Goal: Task Accomplishment & Management: Use online tool/utility

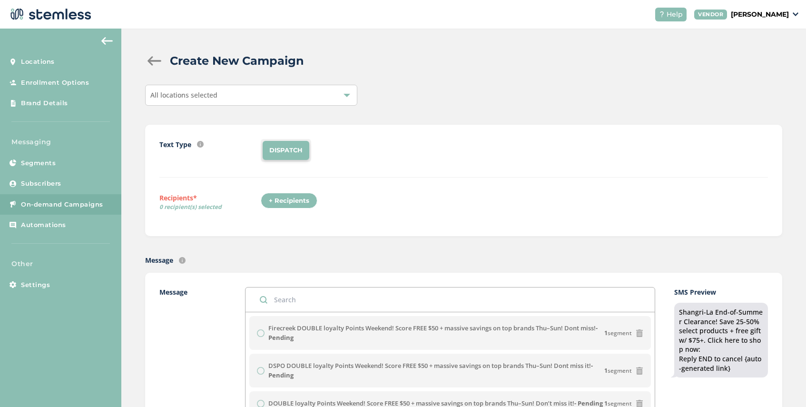
scroll to position [192, 0]
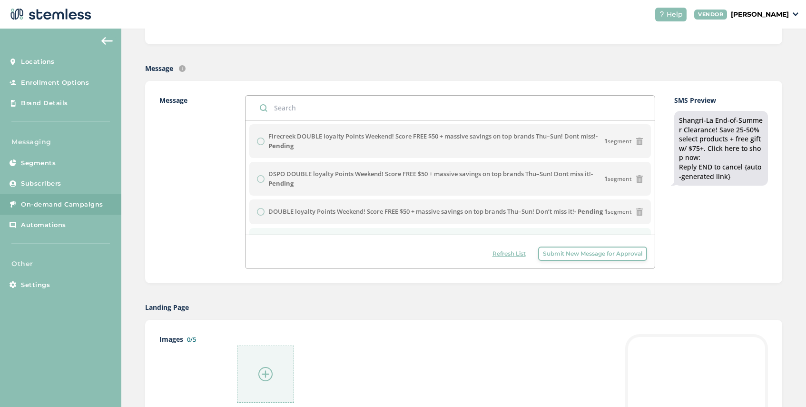
click at [501, 252] on span "Refresh List" at bounding box center [508, 253] width 33 height 9
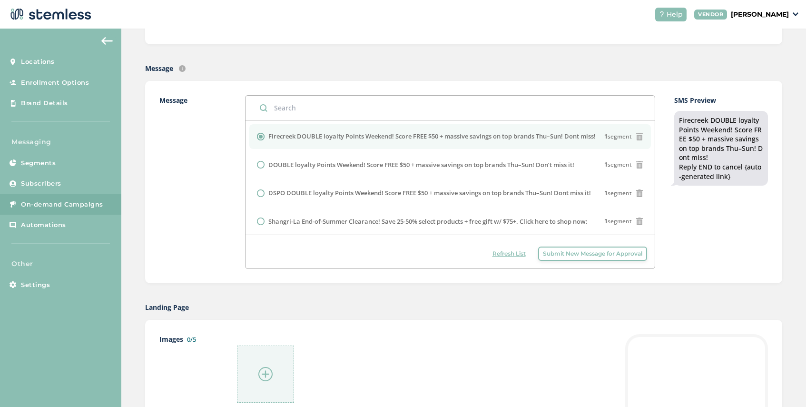
scroll to position [29, 0]
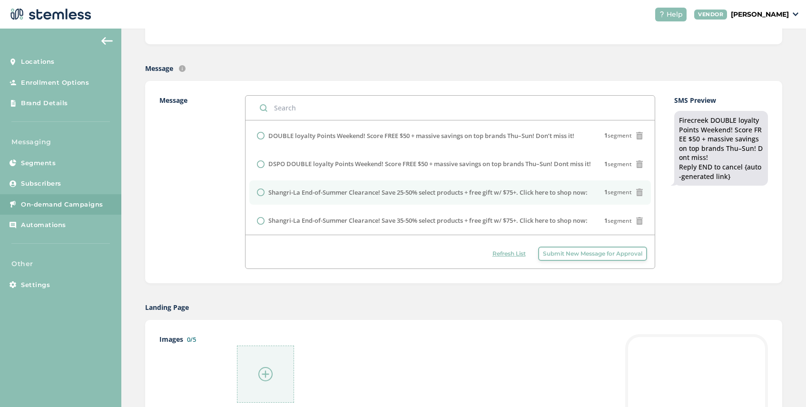
click at [261, 191] on input "radio" at bounding box center [261, 192] width 8 height 8
radio input "true"
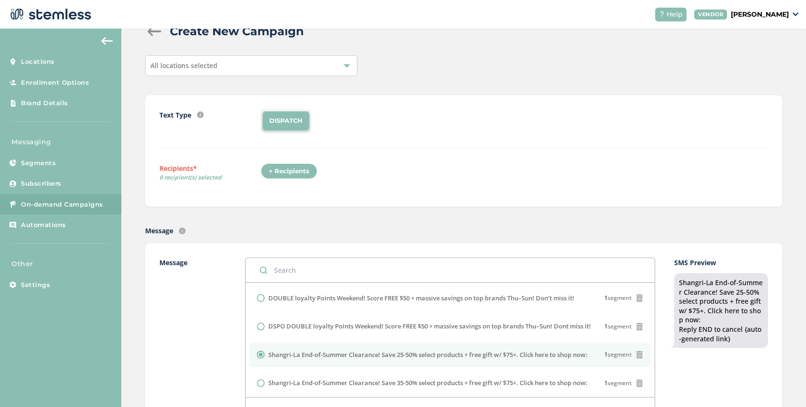
scroll to position [0, 0]
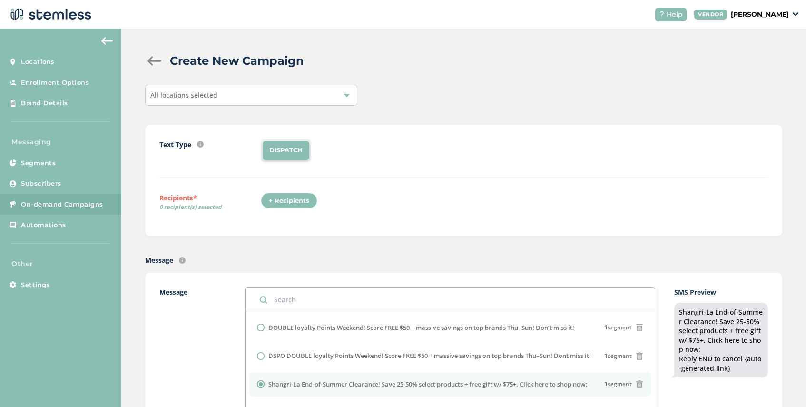
click at [224, 94] on div "All locations selected" at bounding box center [251, 95] width 212 height 21
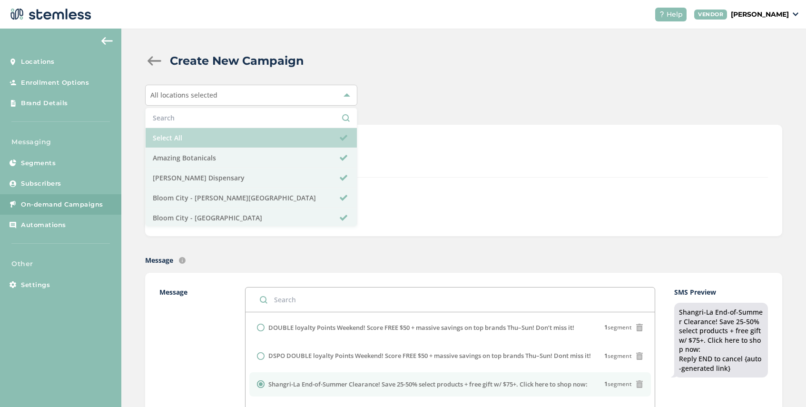
click at [209, 131] on li "Select All" at bounding box center [251, 138] width 211 height 20
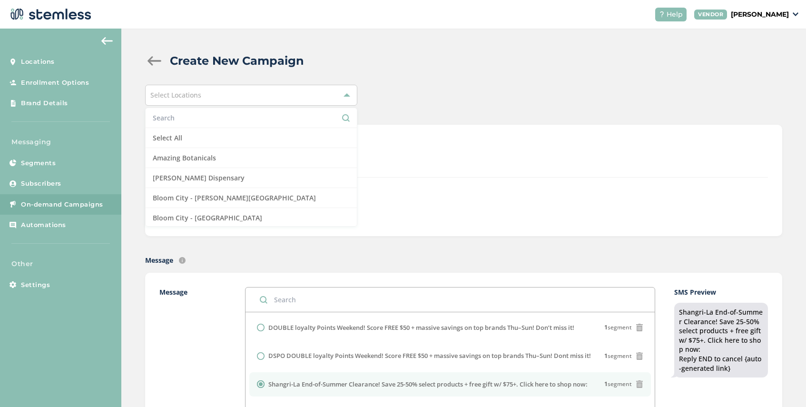
click at [209, 112] on li at bounding box center [251, 118] width 211 height 20
click at [207, 118] on input "text" at bounding box center [251, 118] width 197 height 10
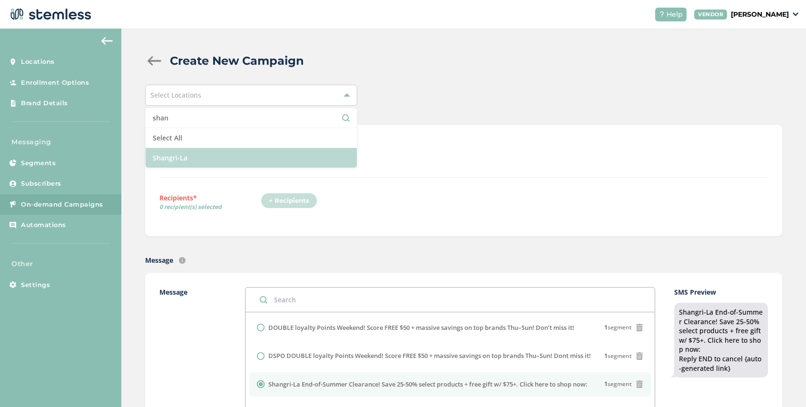
type input "shan"
click at [212, 157] on li "Shangri-La" at bounding box center [251, 158] width 211 height 20
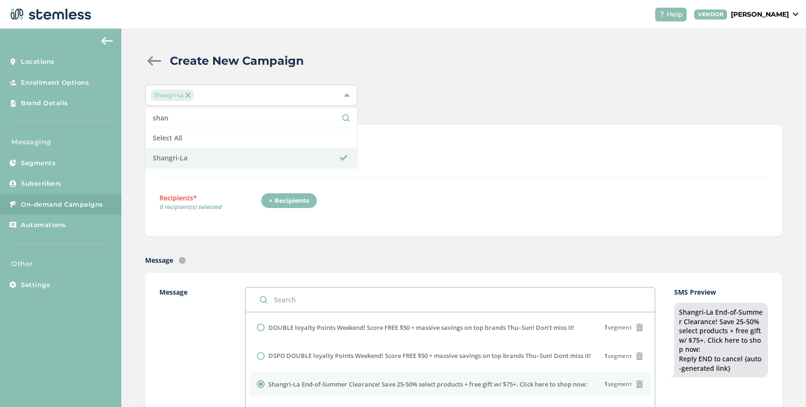
click at [348, 203] on div "+ Recipients" at bounding box center [514, 204] width 507 height 22
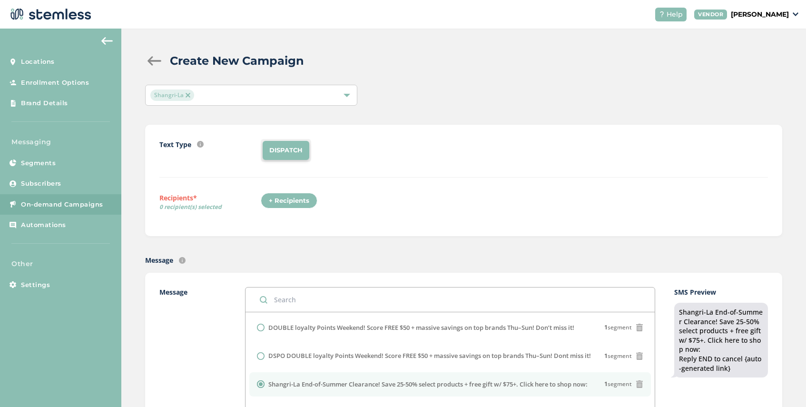
click at [284, 196] on div "+ Recipients" at bounding box center [289, 201] width 57 height 16
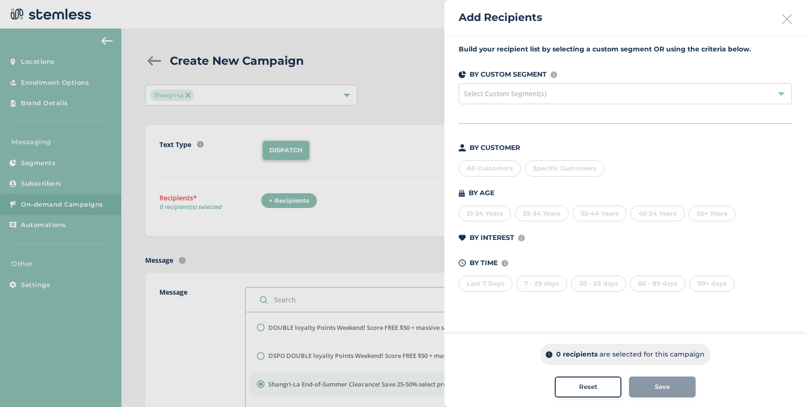
click at [536, 98] on span "Select Custom Segment(s)" at bounding box center [505, 93] width 82 height 9
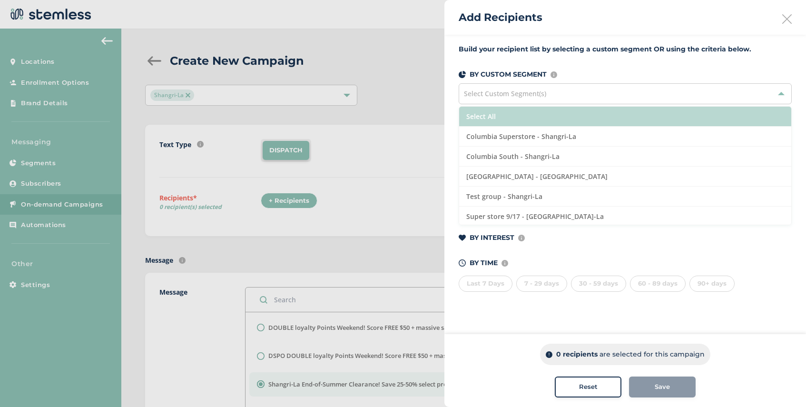
click at [551, 118] on li "Select All" at bounding box center [625, 117] width 332 height 20
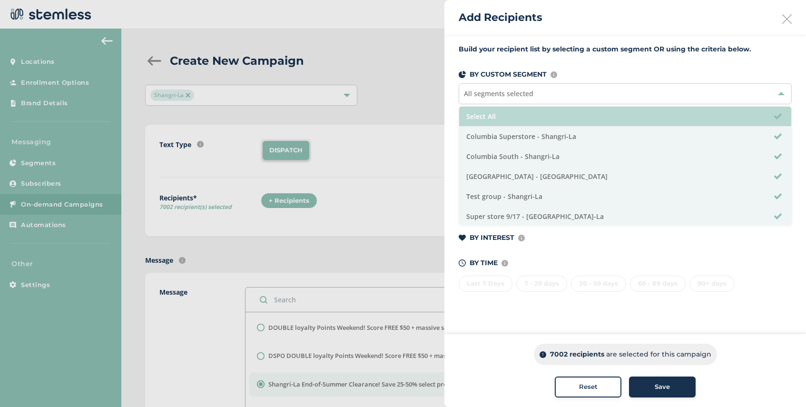
click at [551, 118] on li "Select All" at bounding box center [625, 117] width 332 height 20
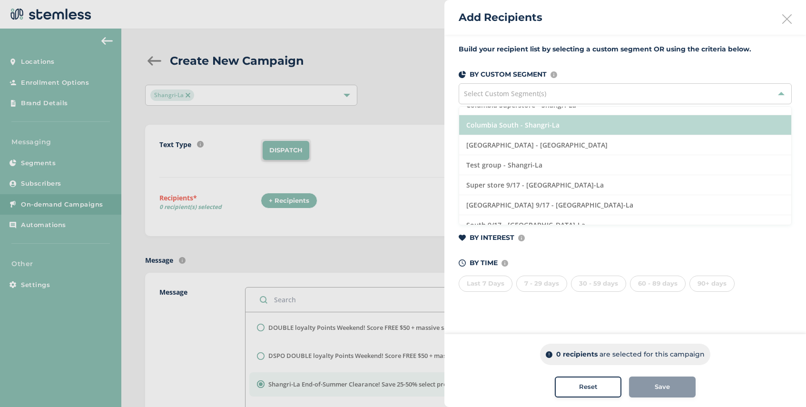
scroll to position [41, 0]
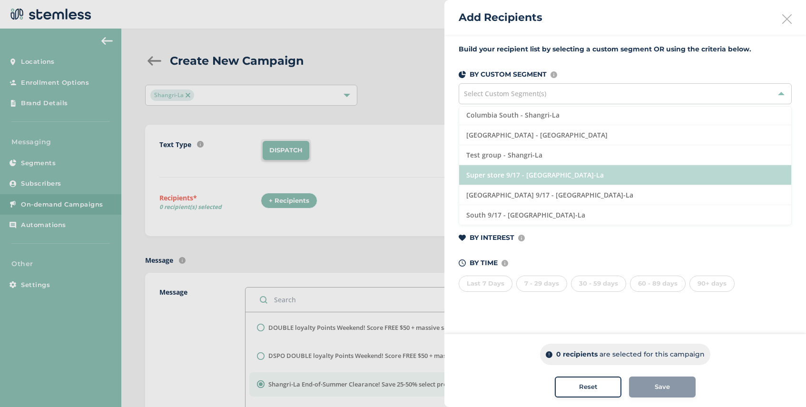
click at [571, 173] on li "Super store 9/17 - [GEOGRAPHIC_DATA]-La" at bounding box center [625, 175] width 332 height 20
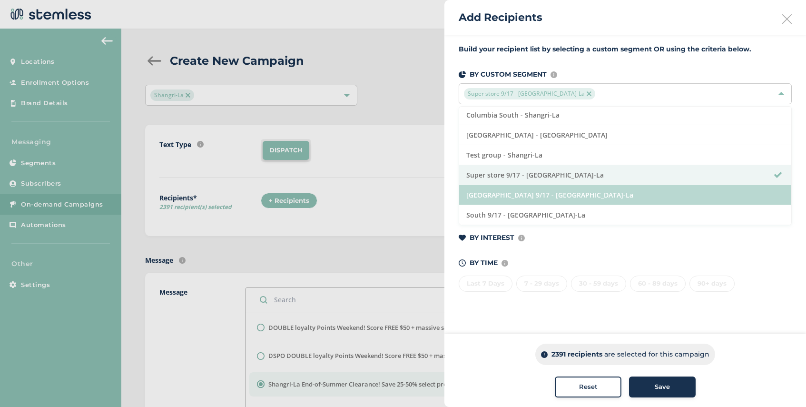
click at [572, 193] on li "[GEOGRAPHIC_DATA] 9/17 - [GEOGRAPHIC_DATA]-La" at bounding box center [625, 195] width 332 height 20
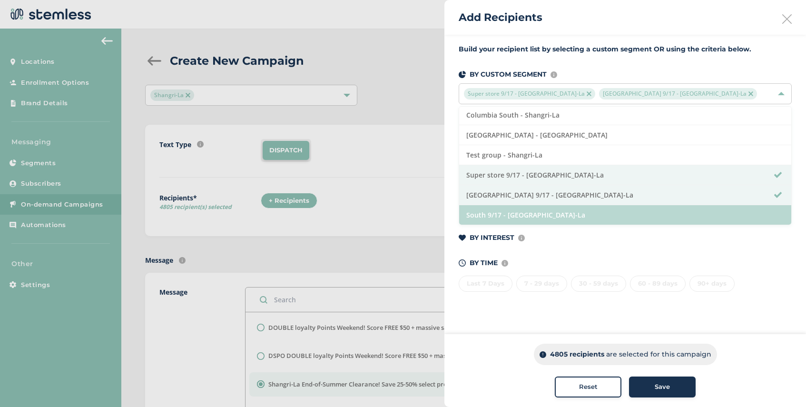
click at [571, 215] on li "South 9/17 - [GEOGRAPHIC_DATA]-La" at bounding box center [625, 215] width 332 height 20
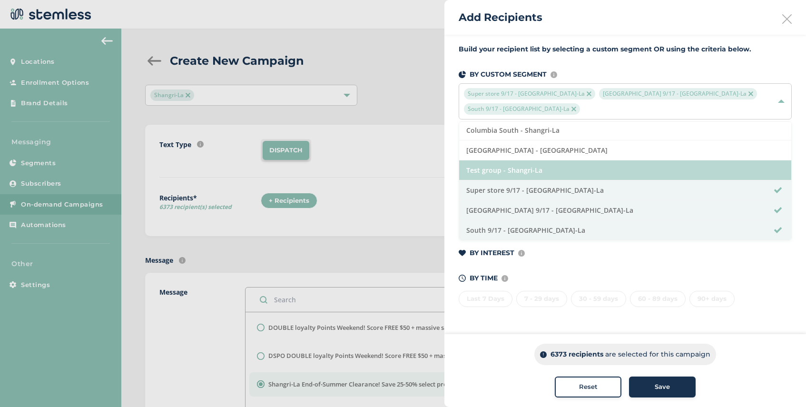
click at [570, 160] on li "Test group - Shangri-La" at bounding box center [625, 170] width 332 height 20
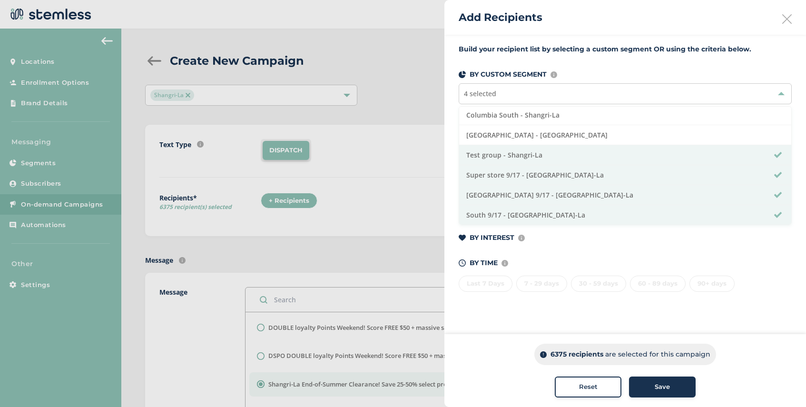
click at [664, 390] on span "Save" at bounding box center [662, 387] width 15 height 10
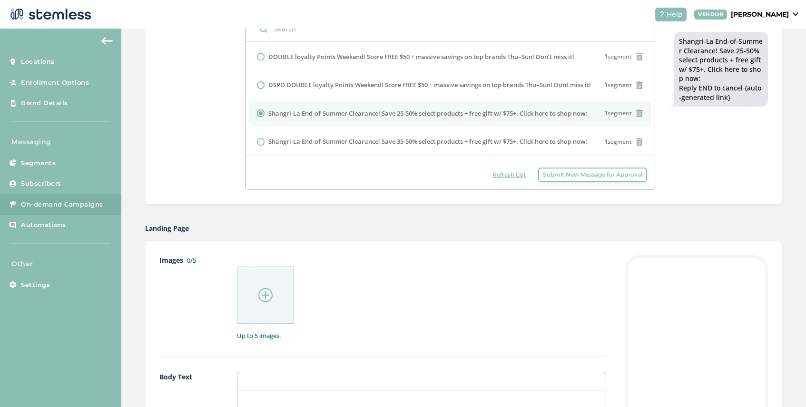
scroll to position [275, 0]
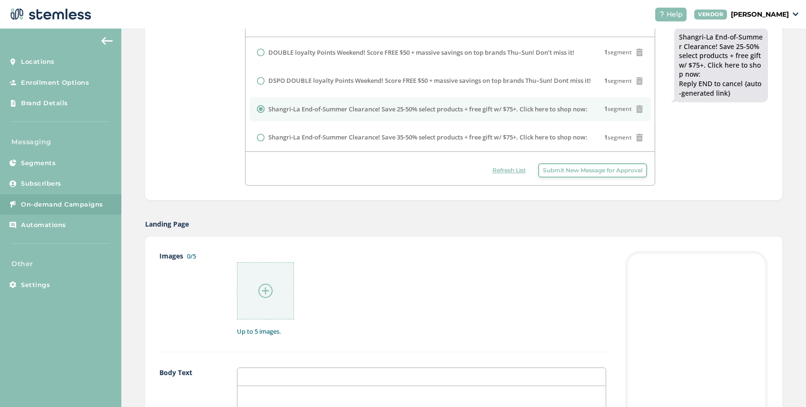
click at [264, 293] on img at bounding box center [265, 291] width 14 height 14
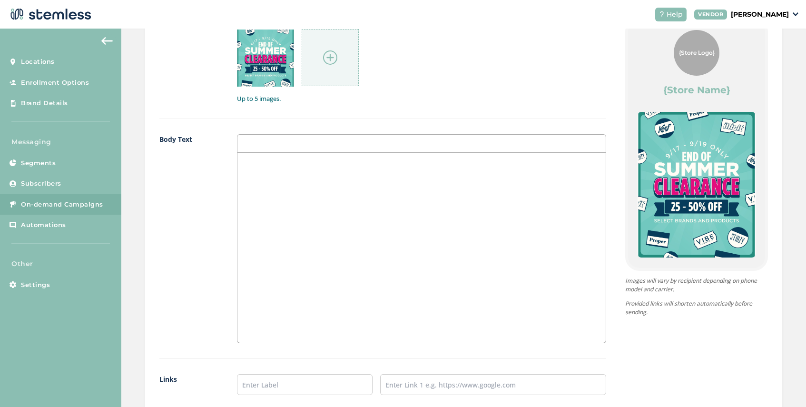
scroll to position [549, 0]
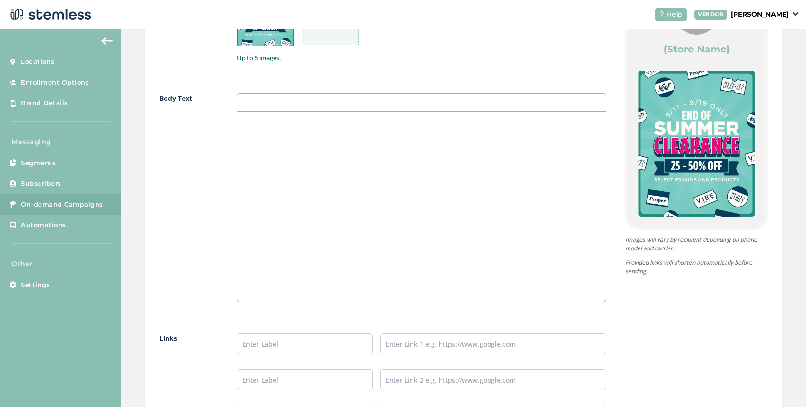
click at [265, 128] on div at bounding box center [421, 207] width 368 height 190
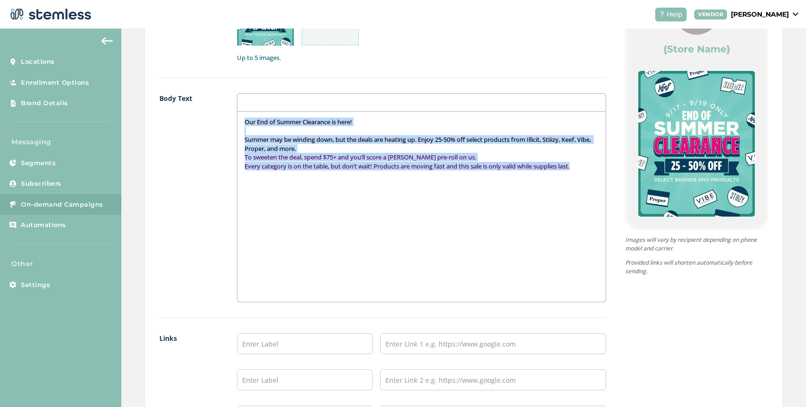
drag, startPoint x: 590, startPoint y: 167, endPoint x: 237, endPoint y: 120, distance: 356.1
click at [237, 120] on div "Our End of Summer Clearance is here! Summer may be winding down, but the deals …" at bounding box center [421, 207] width 369 height 190
copy div "Our End of Summer Clearance is here! Summer may be winding down, but the deals …"
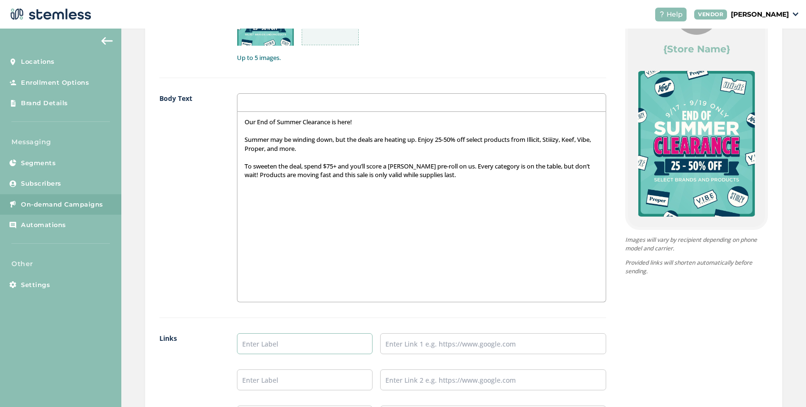
click at [262, 347] on input "text" at bounding box center [305, 343] width 136 height 21
type input "SHOP COLUMBIA SUPERSTORE"
click at [419, 346] on input "text" at bounding box center [493, 343] width 226 height 21
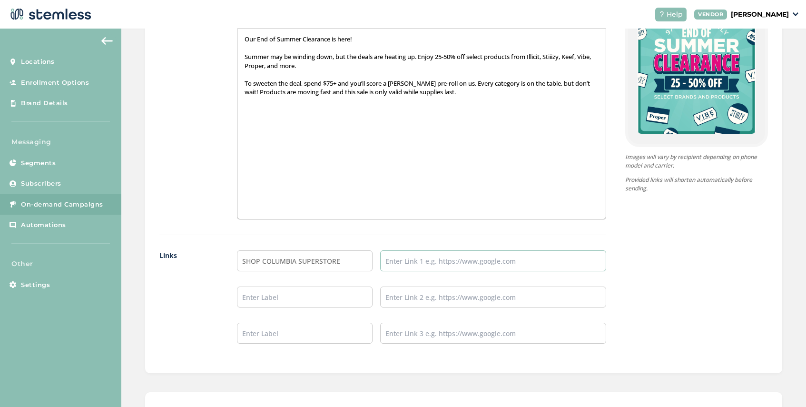
scroll to position [646, 0]
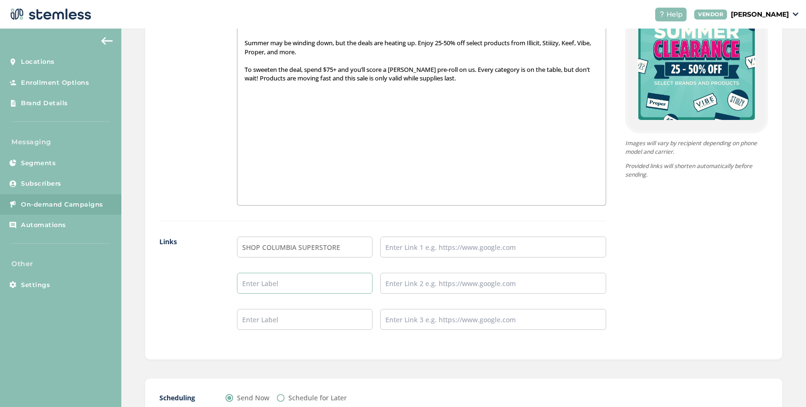
click at [293, 286] on input "text" at bounding box center [305, 283] width 136 height 21
type input "SHOP [GEOGRAPHIC_DATA]"
click at [405, 288] on input "text" at bounding box center [493, 283] width 226 height 21
type input "[URL][DOMAIN_NAME]"
click at [295, 317] on input "text" at bounding box center [305, 319] width 136 height 21
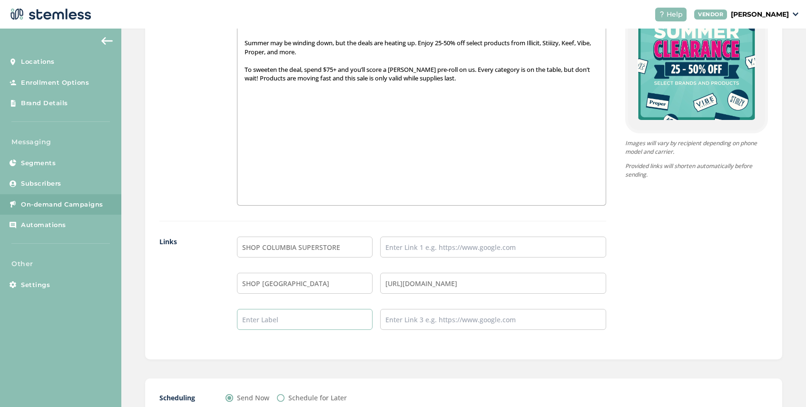
type input "SHOP [GEOGRAPHIC_DATA]"
click at [409, 321] on input "text" at bounding box center [493, 319] width 226 height 21
type input "[URL][DOMAIN_NAME]"
click at [457, 251] on input "text" at bounding box center [493, 246] width 226 height 21
paste input "[URL][DOMAIN_NAME]"
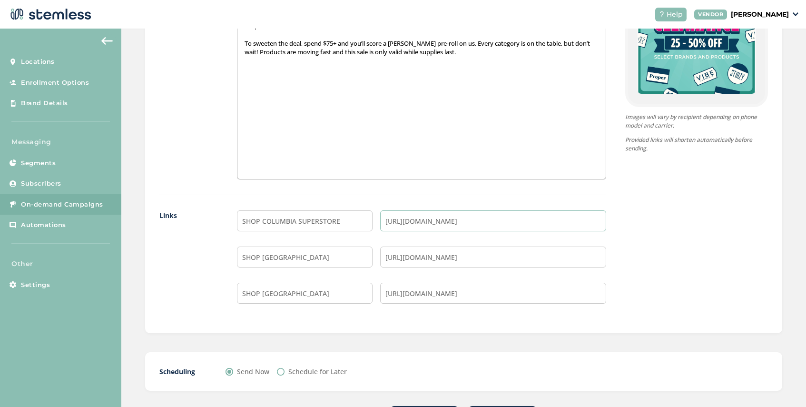
scroll to position [716, 0]
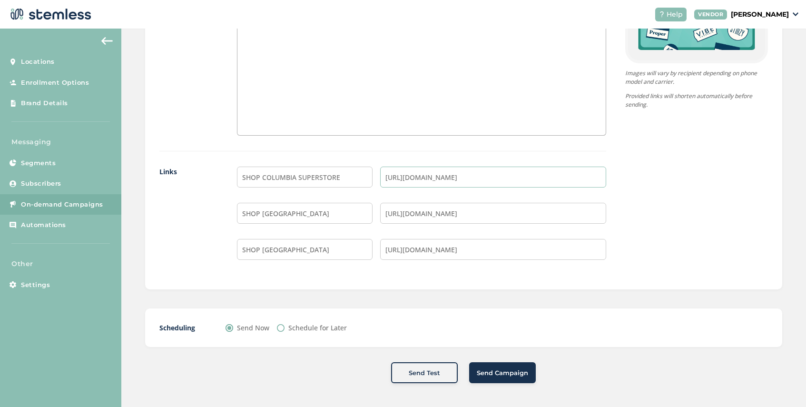
type input "[URL][DOMAIN_NAME]"
click at [282, 327] on input "Schedule for Later" at bounding box center [281, 328] width 8 height 8
radio input "true"
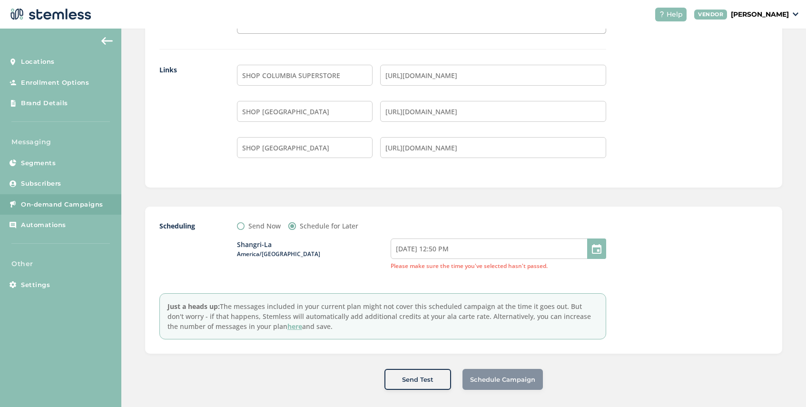
scroll to position [824, 0]
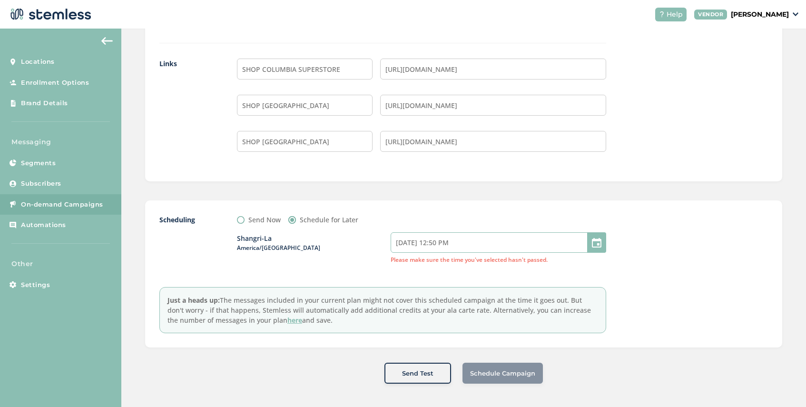
click at [497, 238] on input "[DATE] 12:50 PM" at bounding box center [499, 242] width 216 height 20
select select "14"
select select "50"
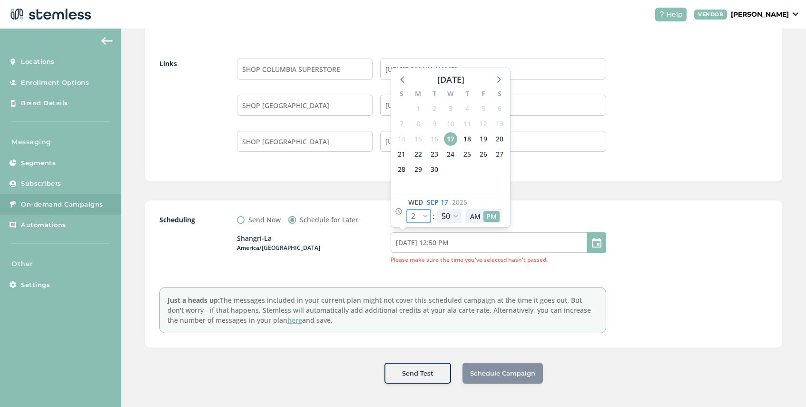
click at [425, 216] on select "12 1 2 3 4 5 6 7 8 9 10 11" at bounding box center [418, 216] width 25 height 14
select select "15"
click at [406, 209] on select "12 1 2 3 4 5 6 7 8 9 10 11" at bounding box center [418, 216] width 25 height 14
type input "[DATE] 1:50 PM"
select select "15"
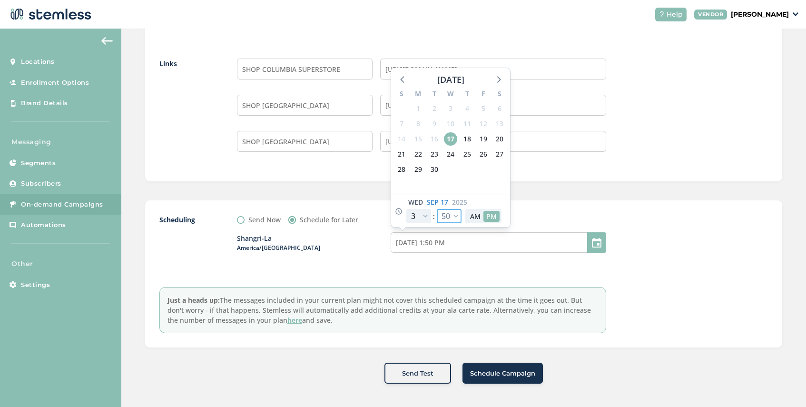
click at [455, 217] on select "00 05 10 15 20 25 30 35 40 45 50 55" at bounding box center [449, 216] width 25 height 14
select select "30"
click at [437, 209] on select "00 05 10 15 20 25 30 35 40 45 50 55" at bounding box center [449, 216] width 25 height 14
type input "[DATE] 1:30 PM"
select select "30"
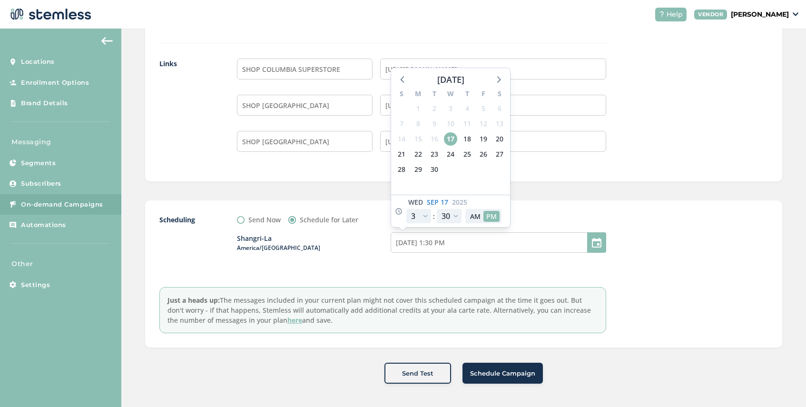
click at [561, 215] on div "Send Now Schedule for Later" at bounding box center [421, 220] width 369 height 10
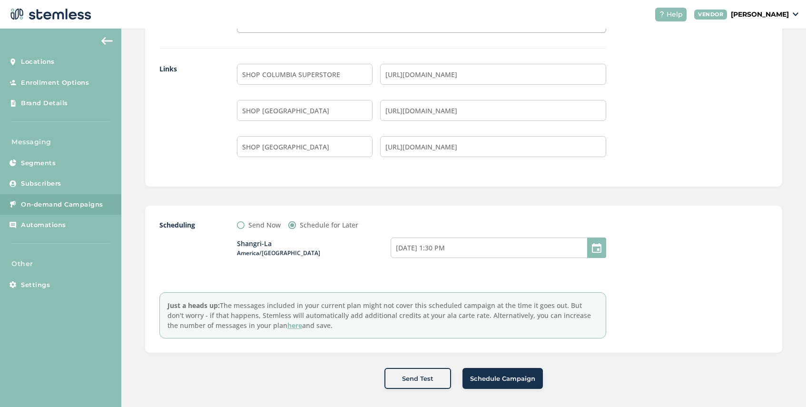
scroll to position [820, 0]
click at [502, 379] on span "Schedule Campaign" at bounding box center [502, 378] width 65 height 10
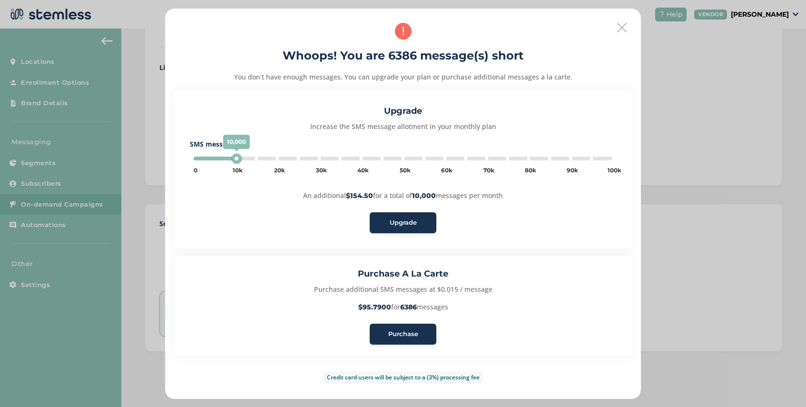
click at [402, 336] on span "Purchase" at bounding box center [403, 334] width 30 height 10
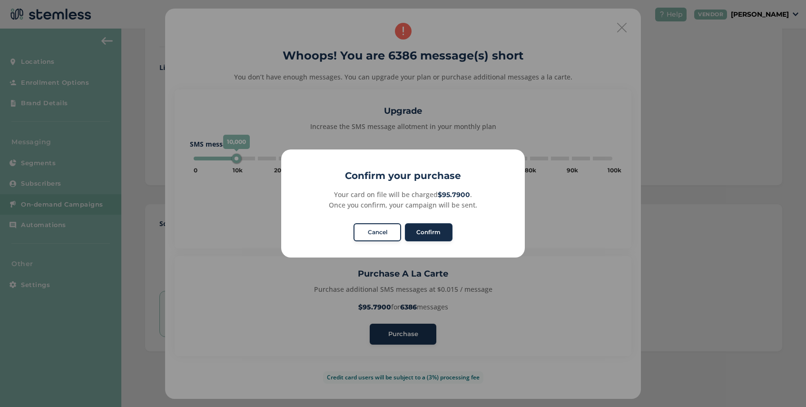
click at [428, 233] on button "Confirm" at bounding box center [429, 232] width 48 height 18
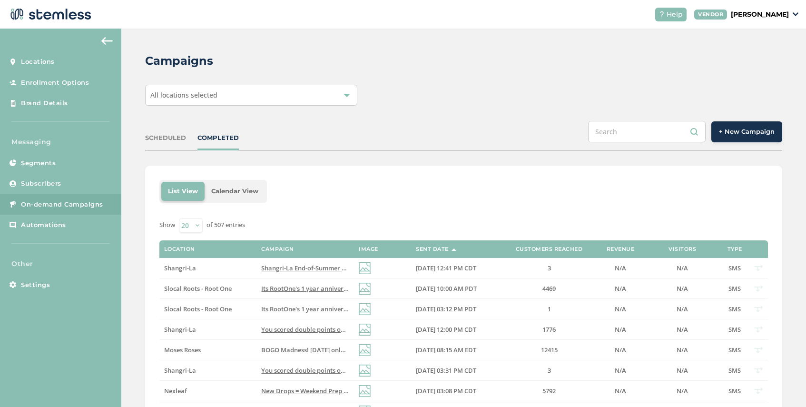
click at [206, 98] on span "All locations selected" at bounding box center [183, 94] width 67 height 9
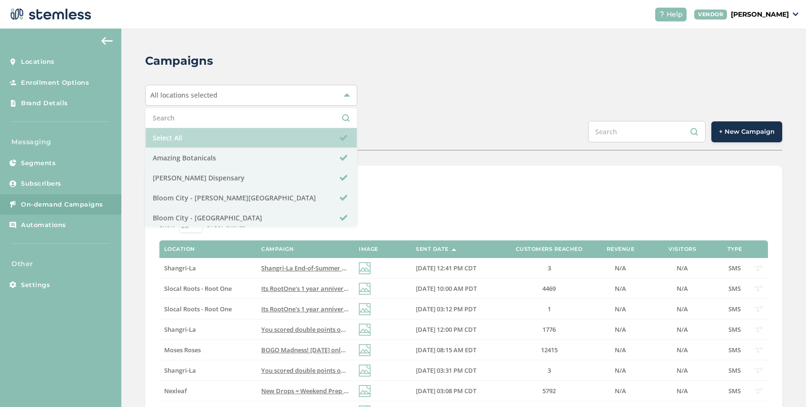
click at [197, 134] on li "Select All" at bounding box center [251, 138] width 211 height 20
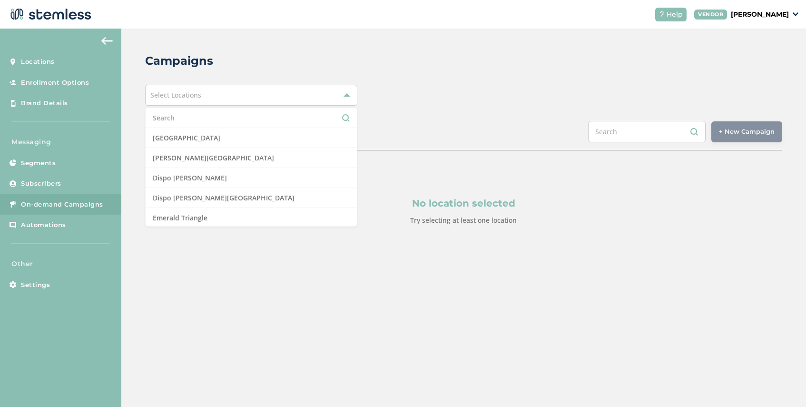
scroll to position [184, 0]
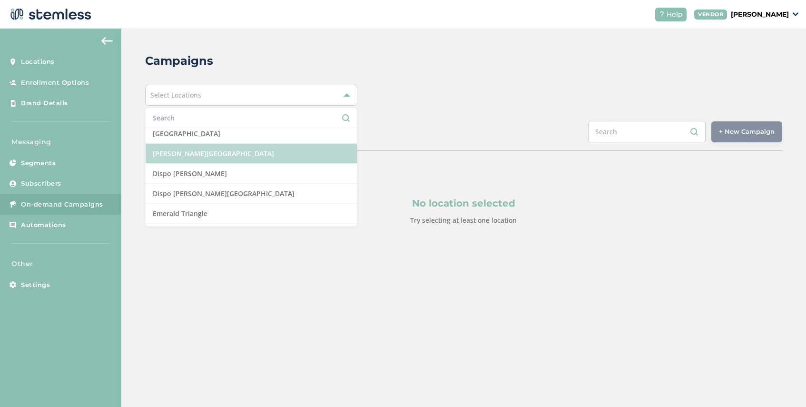
click at [219, 149] on li "[PERSON_NAME][GEOGRAPHIC_DATA]" at bounding box center [251, 154] width 211 height 20
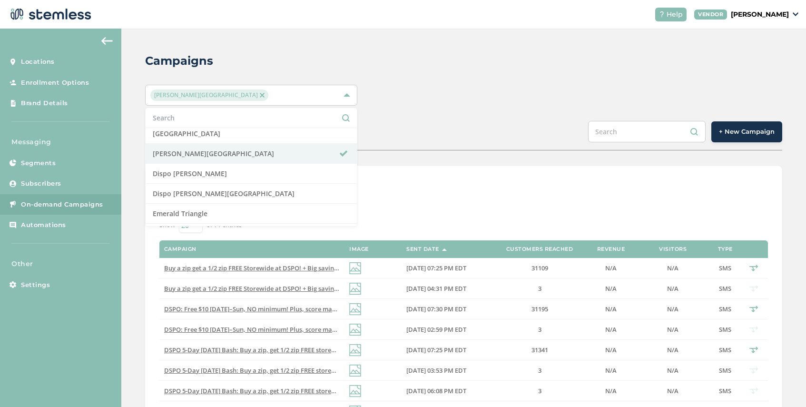
click at [438, 126] on div "SCHEDULED COMPLETED + New Campaign" at bounding box center [463, 136] width 637 height 30
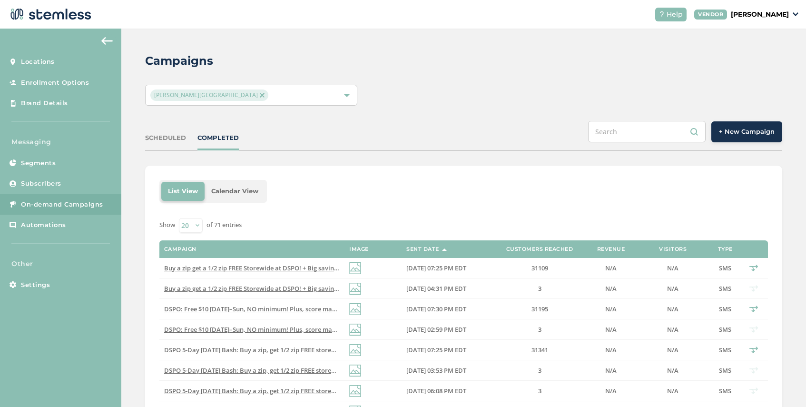
click at [740, 137] on button "+ New Campaign" at bounding box center [746, 131] width 71 height 21
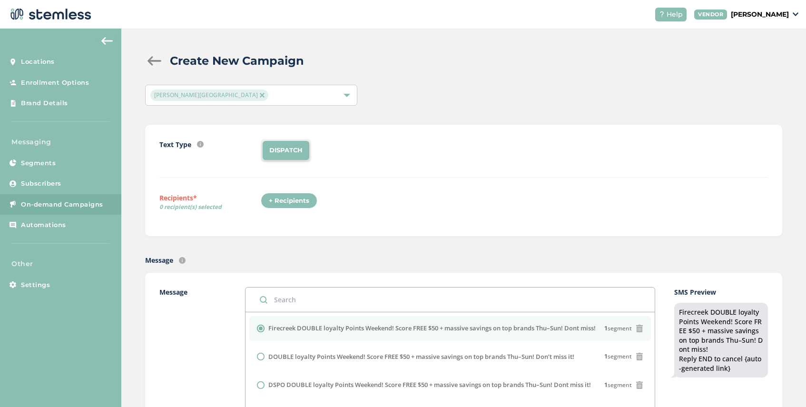
click at [279, 199] on div "+ Recipients" at bounding box center [289, 201] width 57 height 16
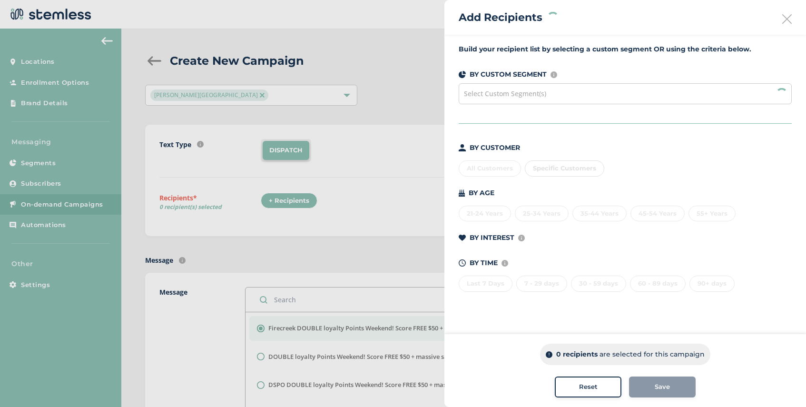
click at [526, 96] on span "Select Custom Segment(s)" at bounding box center [505, 93] width 82 height 9
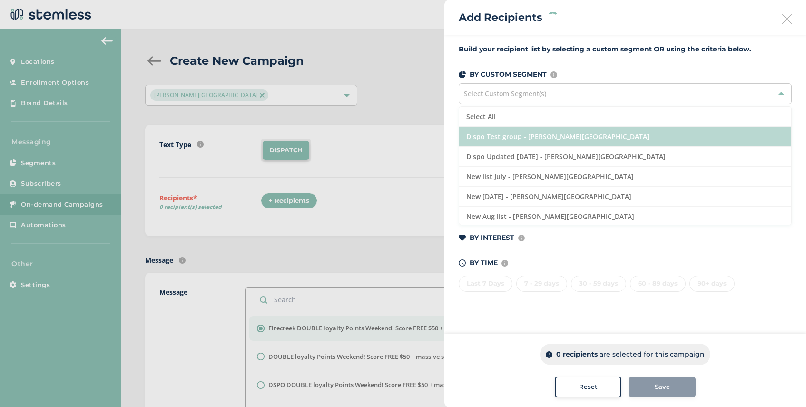
click at [554, 140] on li "Dispo Test group - [PERSON_NAME][GEOGRAPHIC_DATA]" at bounding box center [625, 137] width 332 height 20
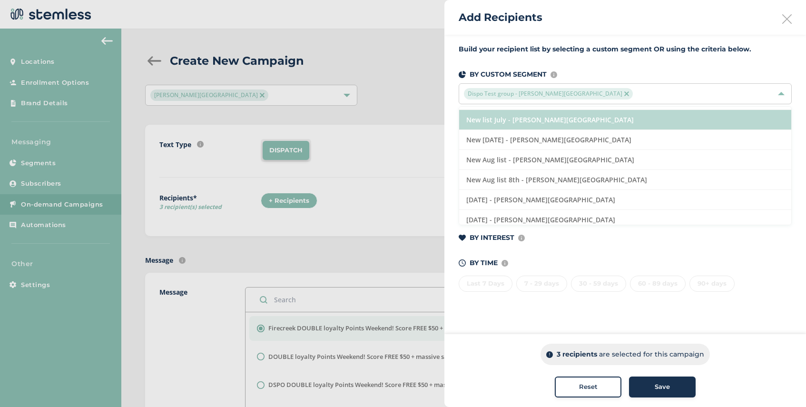
scroll to position [61, 0]
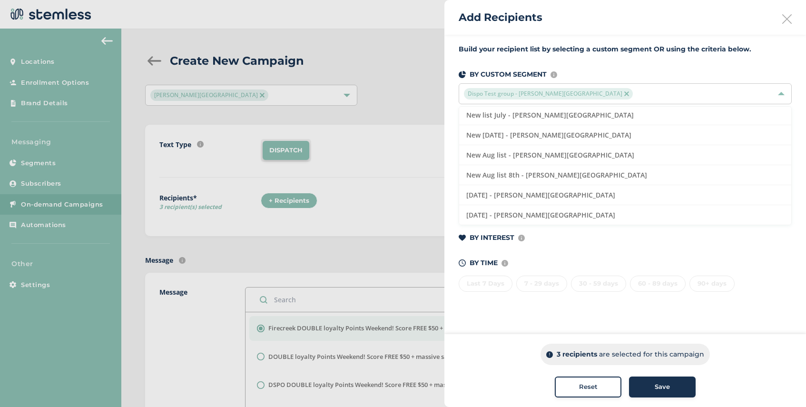
click at [419, 224] on div at bounding box center [403, 203] width 806 height 407
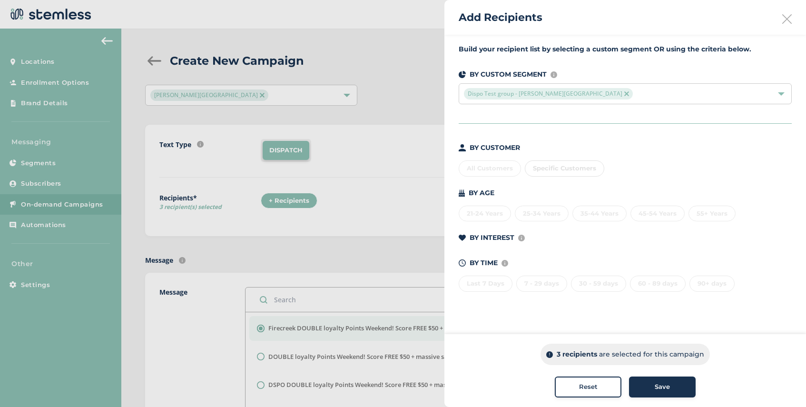
click at [659, 383] on span "Save" at bounding box center [662, 387] width 15 height 10
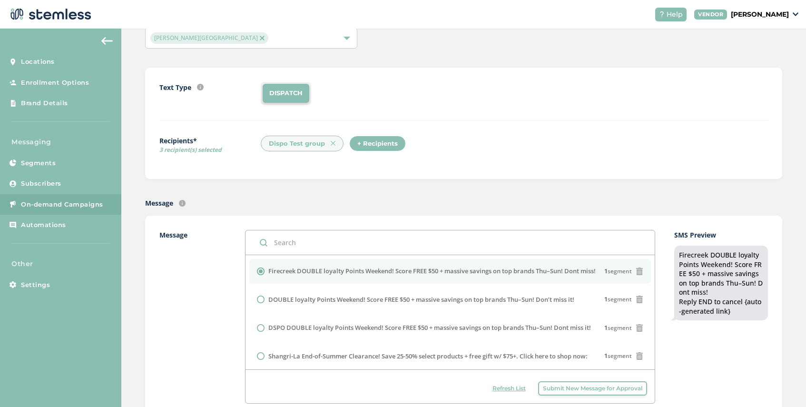
scroll to position [59, 0]
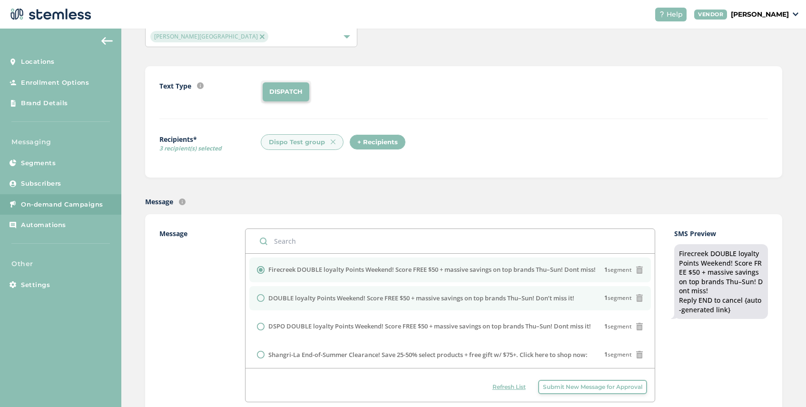
click at [261, 297] on input "radio" at bounding box center [261, 298] width 8 height 8
radio input "true"
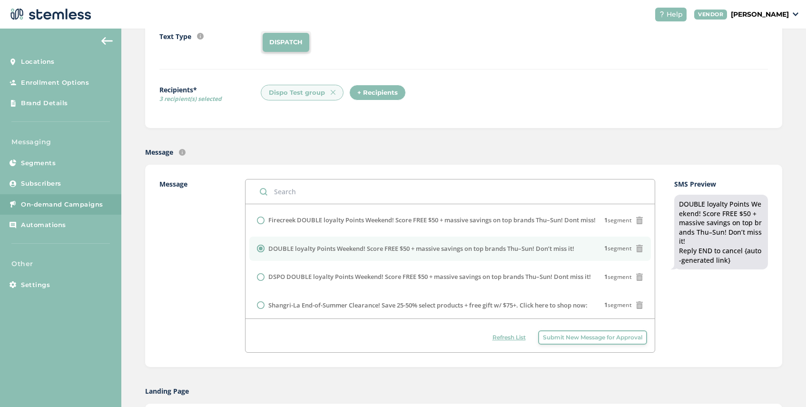
scroll to position [111, 0]
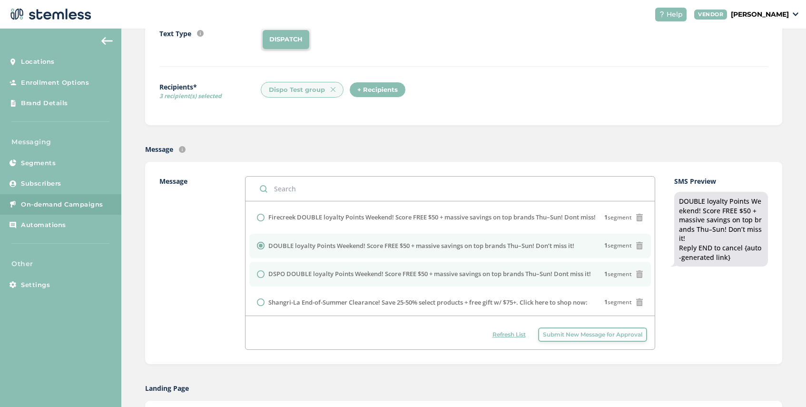
click at [262, 275] on input "radio" at bounding box center [261, 274] width 8 height 8
radio input "true"
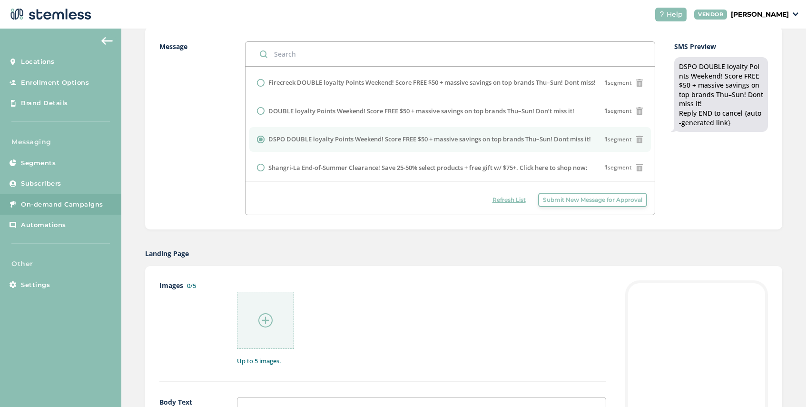
scroll to position [287, 0]
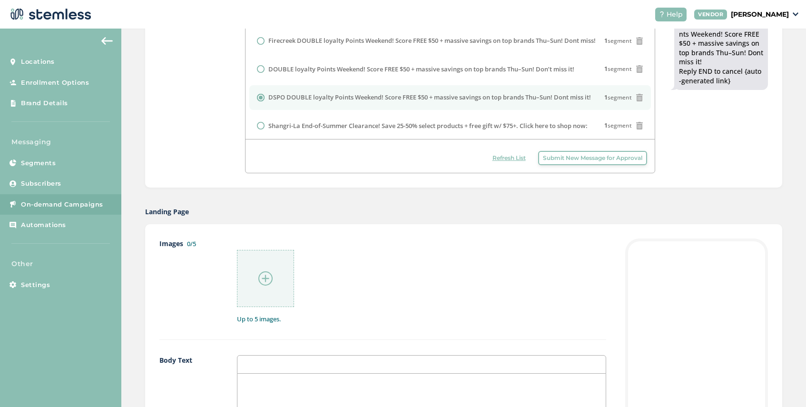
click at [262, 280] on img at bounding box center [265, 278] width 14 height 14
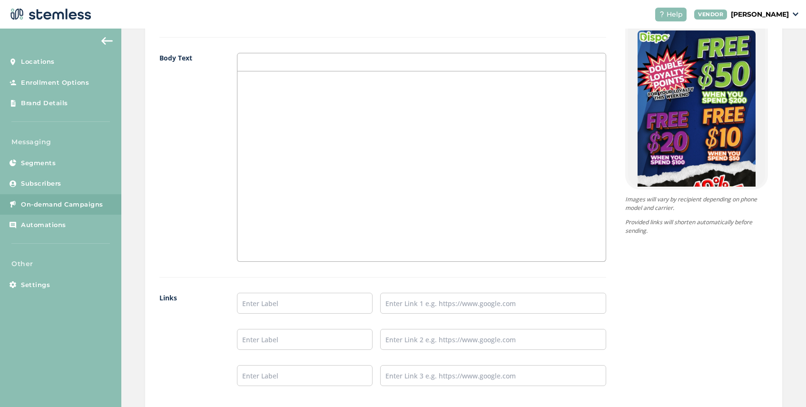
scroll to position [595, 0]
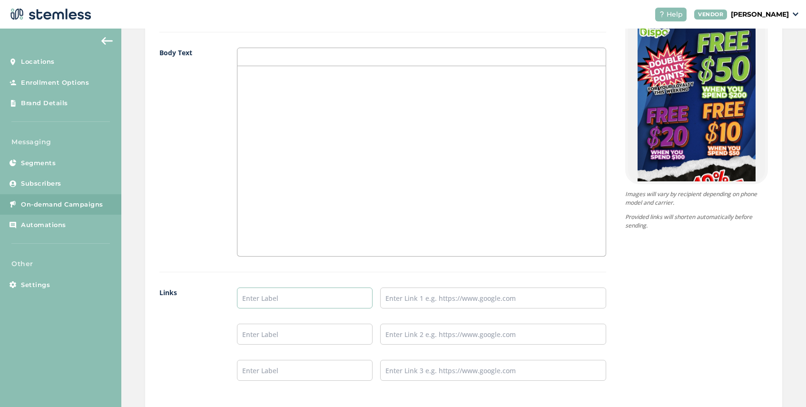
click at [273, 299] on input "text" at bounding box center [305, 297] width 136 height 21
type input "SHOP NOW"
click at [430, 300] on input "text" at bounding box center [493, 297] width 226 height 21
type input "[URL][DOMAIN_NAME]"
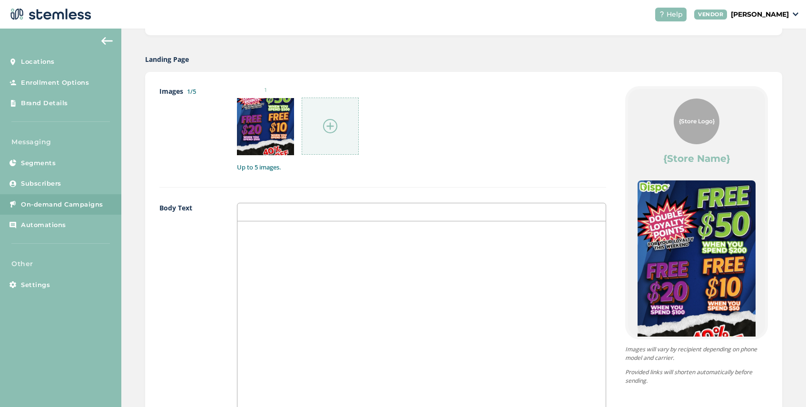
scroll to position [716, 0]
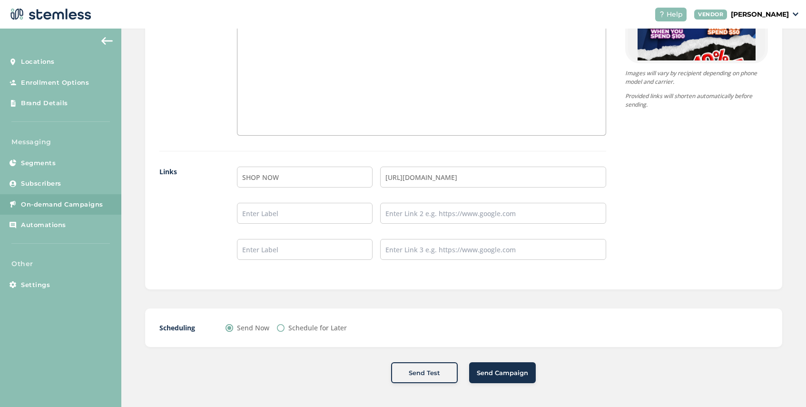
click at [492, 373] on span "Send Campaign" at bounding box center [502, 373] width 51 height 10
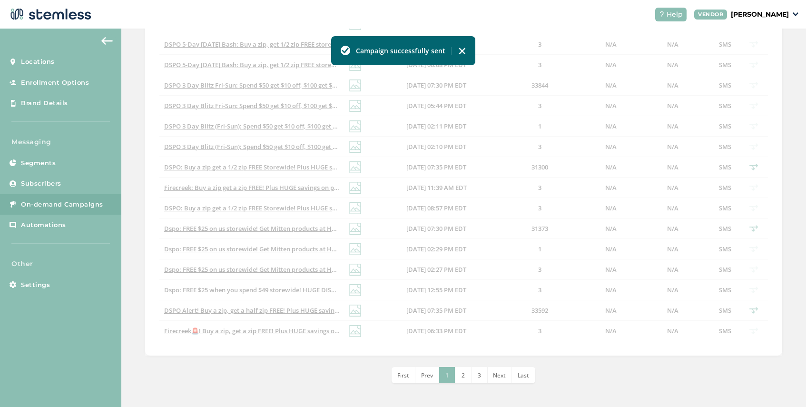
scroll to position [326, 0]
